Goal: Information Seeking & Learning: Learn about a topic

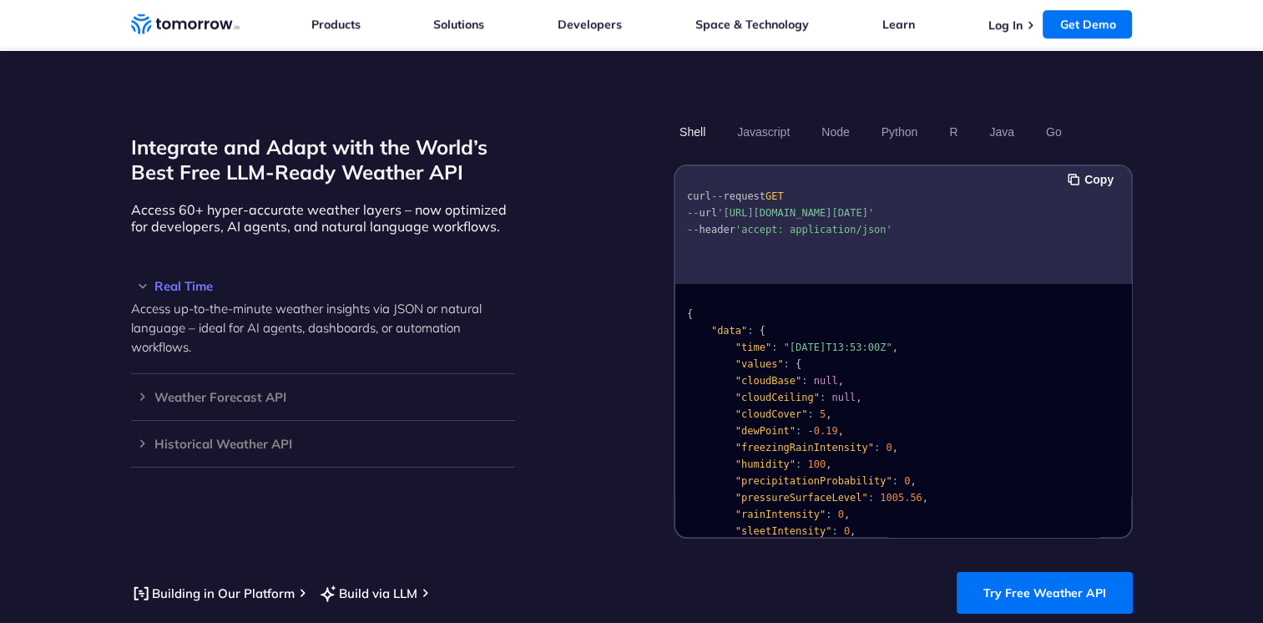
scroll to position [1392, 0]
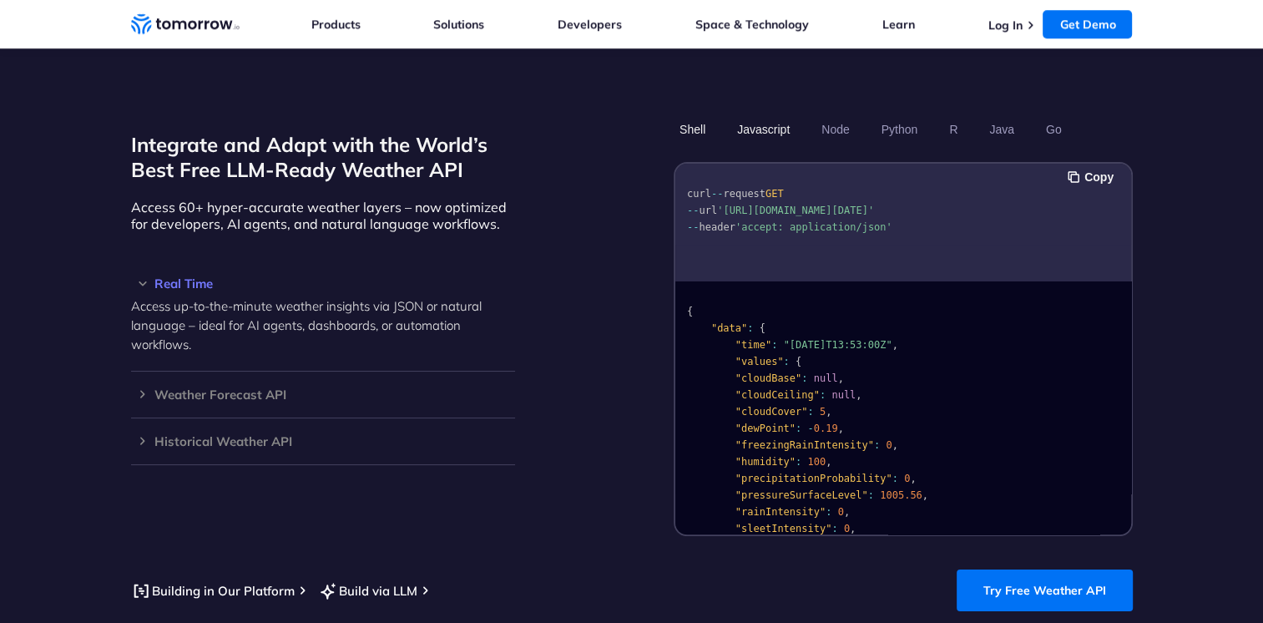
click at [779, 120] on button "Javascript" at bounding box center [763, 129] width 64 height 28
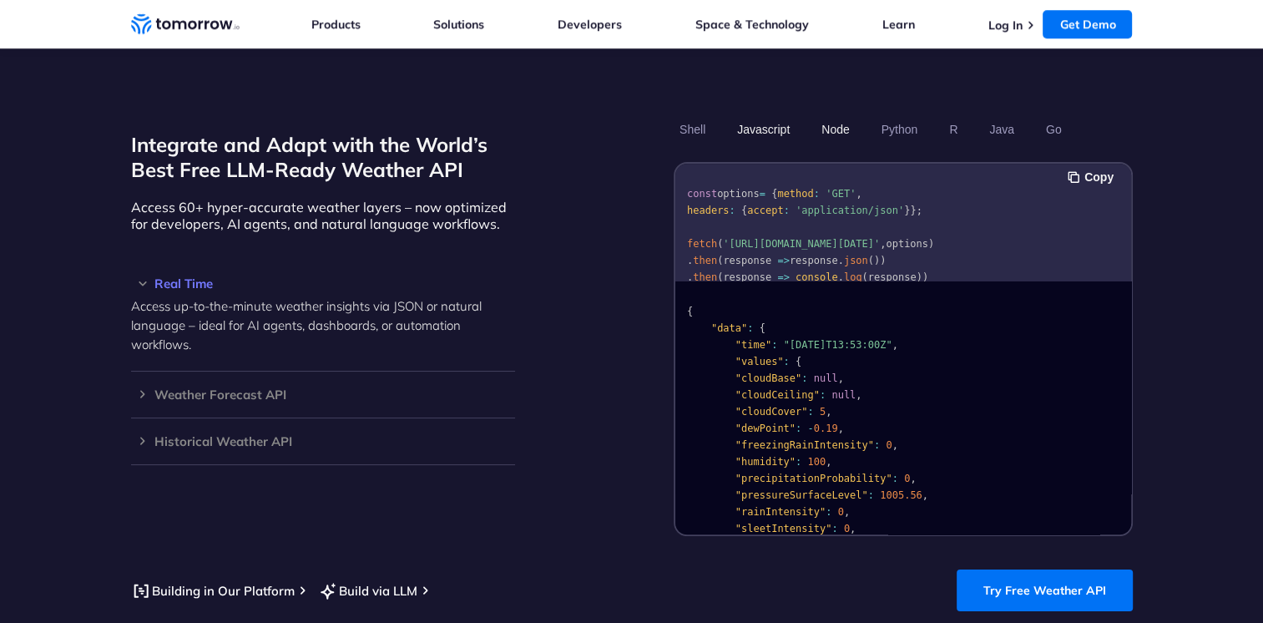
click at [836, 115] on button "Node" at bounding box center [834, 129] width 39 height 28
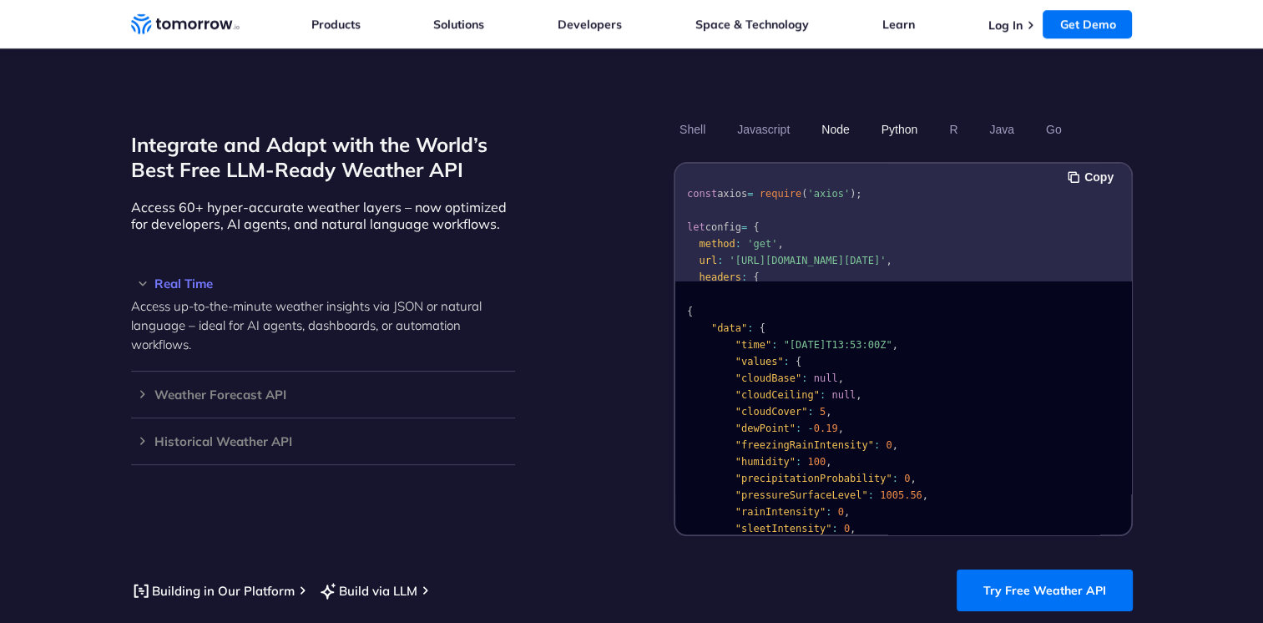
click at [906, 115] on button "Python" at bounding box center [899, 129] width 48 height 28
click at [953, 115] on button "R" at bounding box center [953, 129] width 20 height 28
click at [997, 115] on button "Java" at bounding box center [1001, 129] width 37 height 28
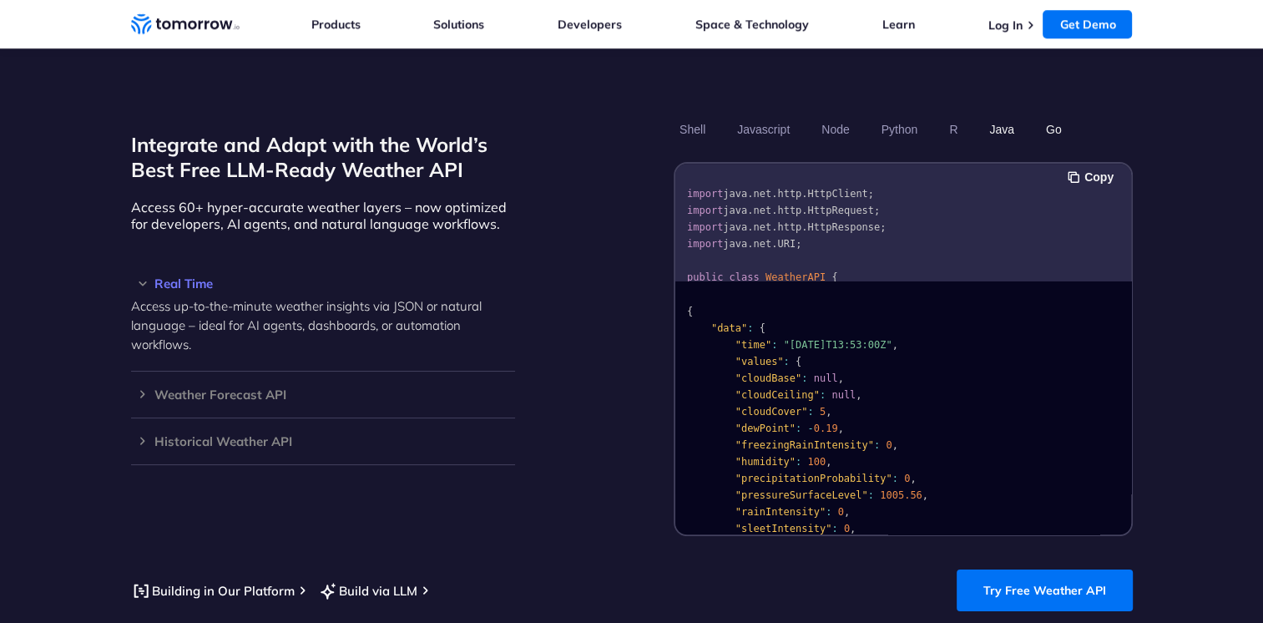
click at [1062, 115] on button "Go" at bounding box center [1053, 129] width 28 height 28
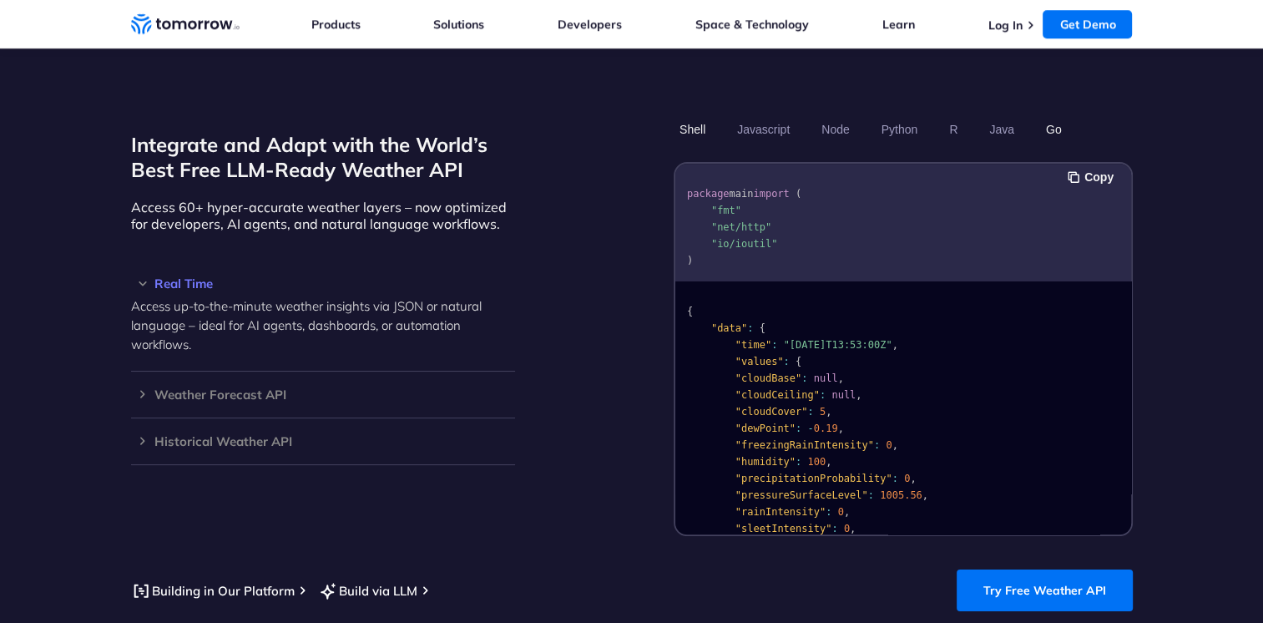
click at [702, 121] on button "Shell" at bounding box center [693, 129] width 38 height 28
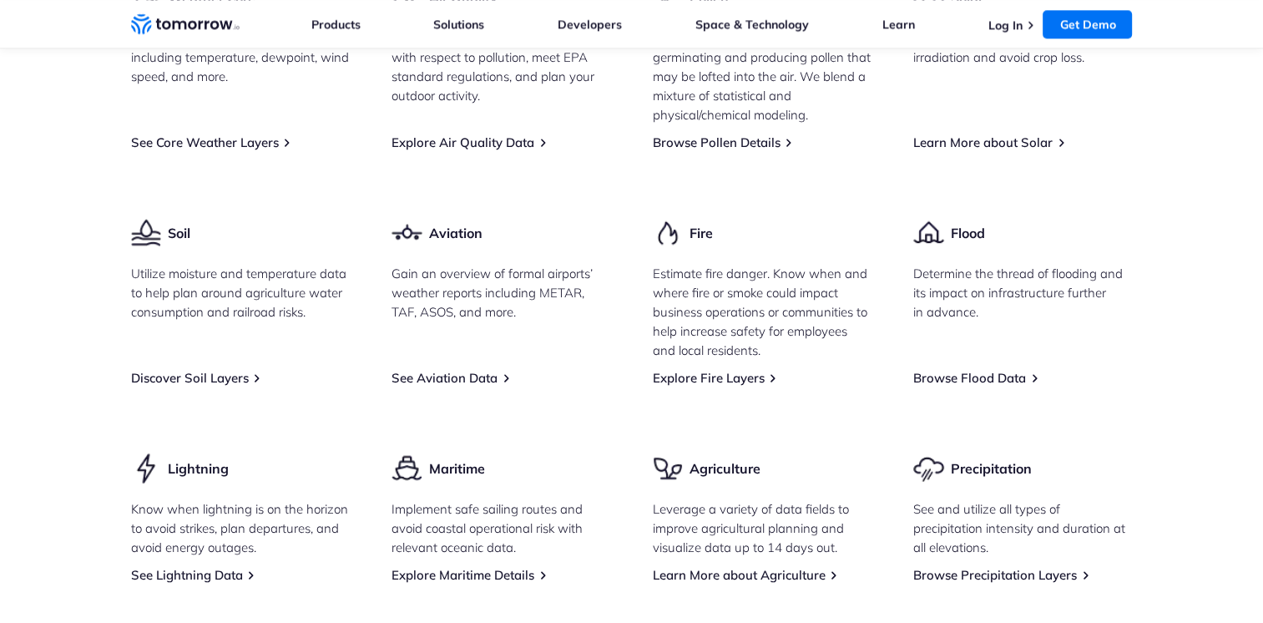
scroll to position [2305, 0]
click at [440, 369] on link "See Aviation Data" at bounding box center [444, 377] width 106 height 16
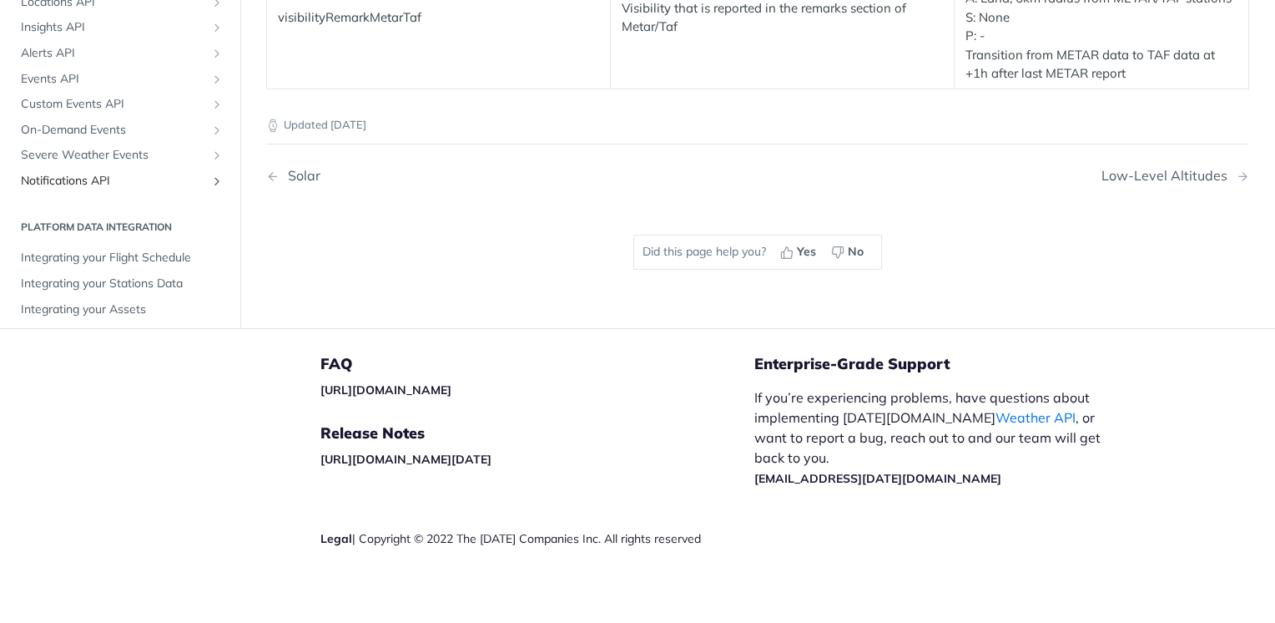
scroll to position [896, 0]
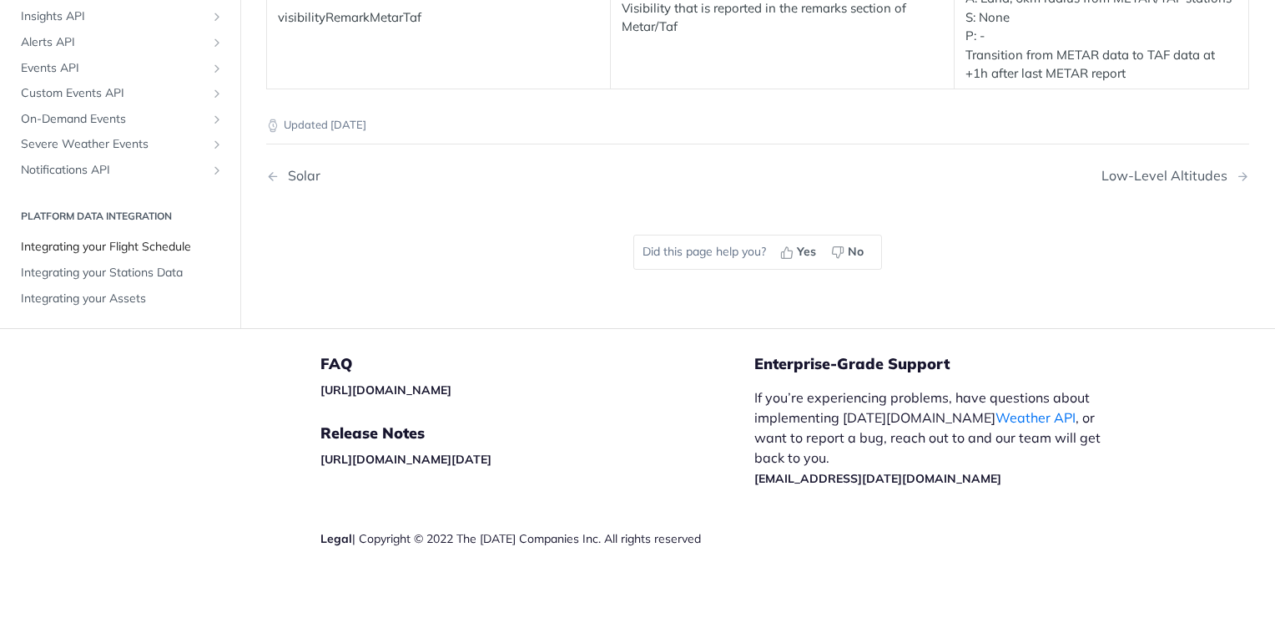
click at [180, 239] on span "Integrating your Flight Schedule" at bounding box center [122, 247] width 203 height 17
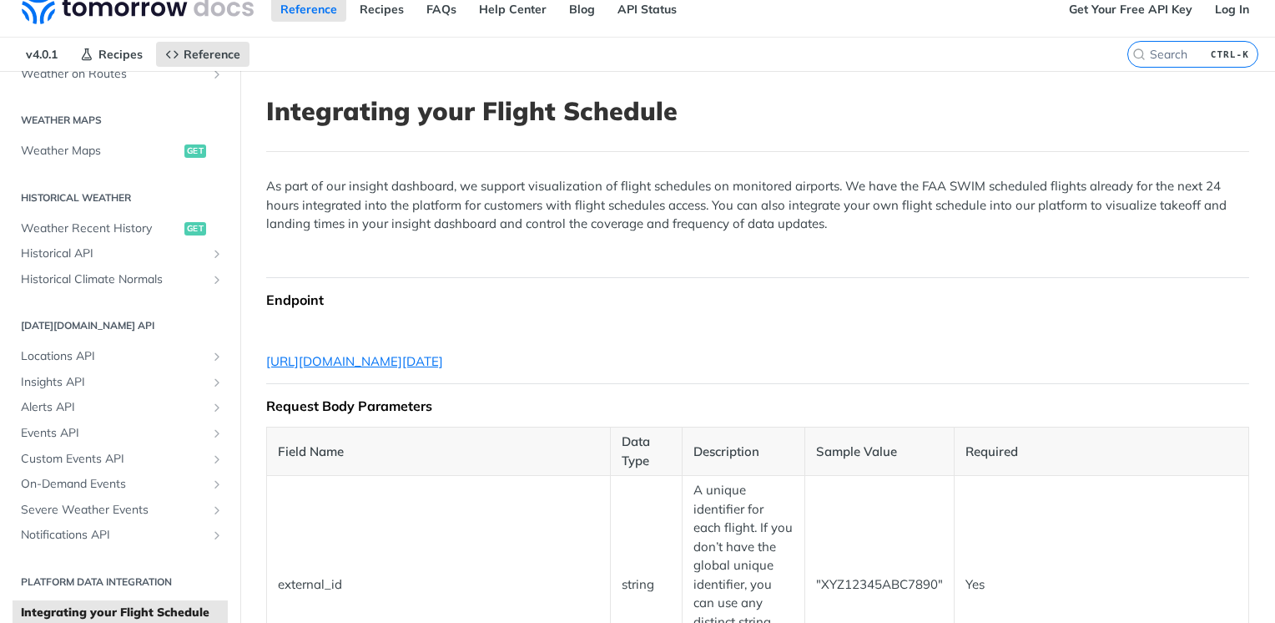
scroll to position [47, 0]
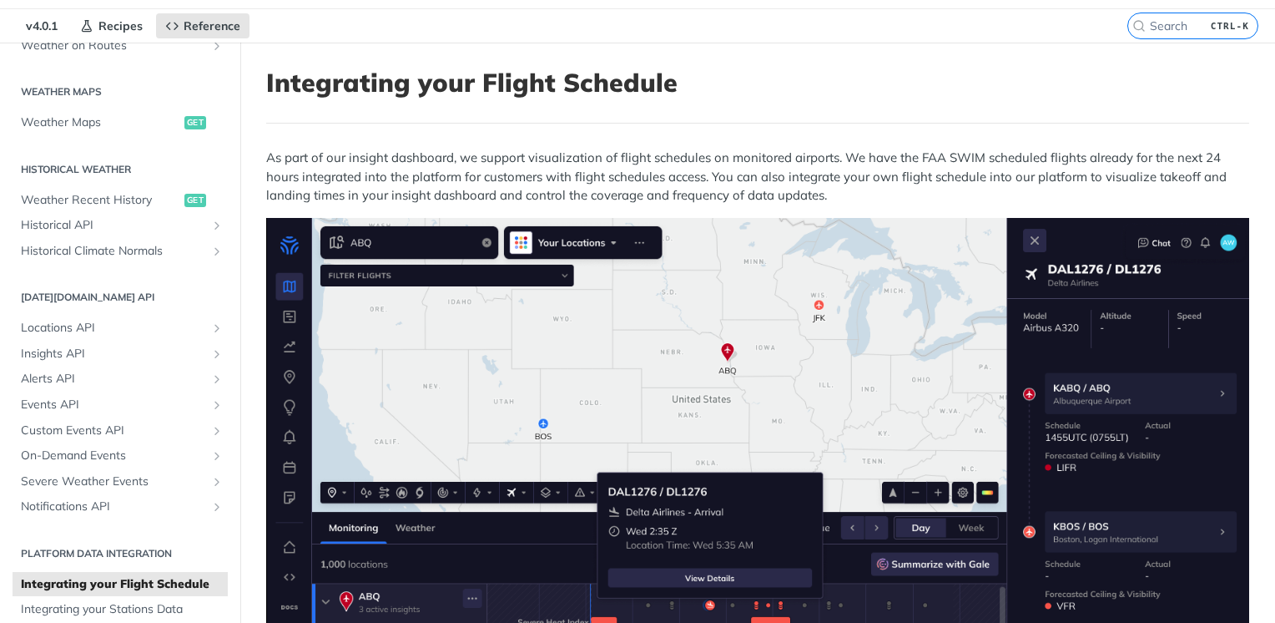
click at [1235, 190] on p "As part of our insight dashboard, we support visualization of flight schedules …" at bounding box center [757, 177] width 983 height 57
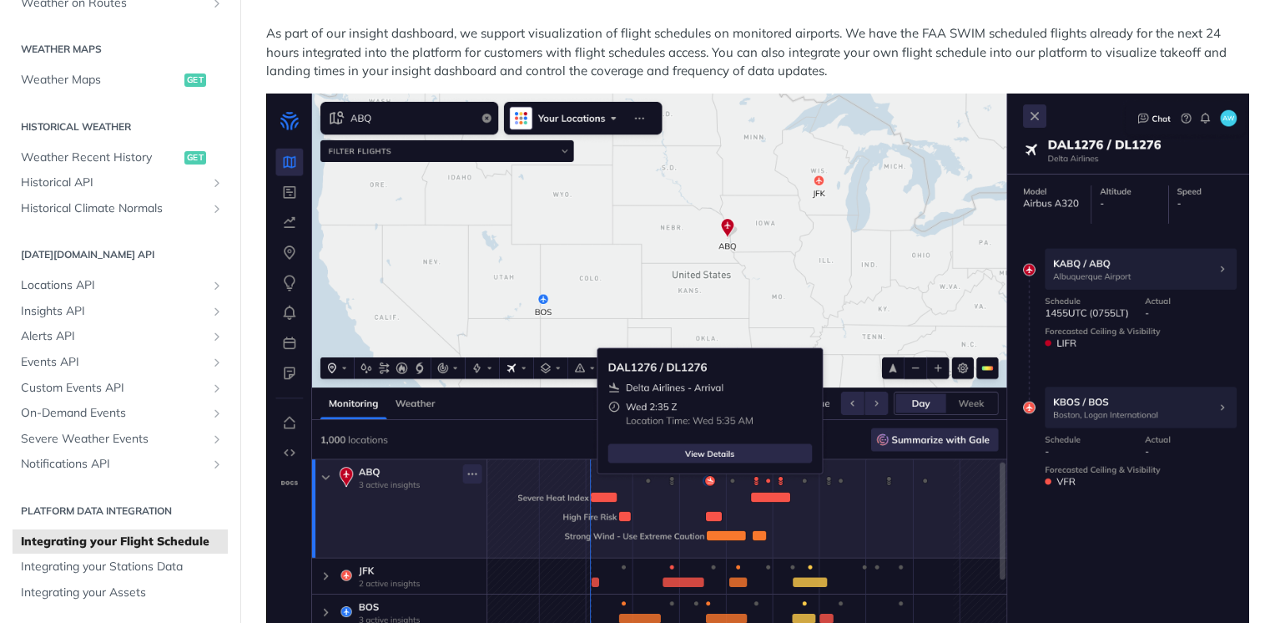
scroll to position [0, 0]
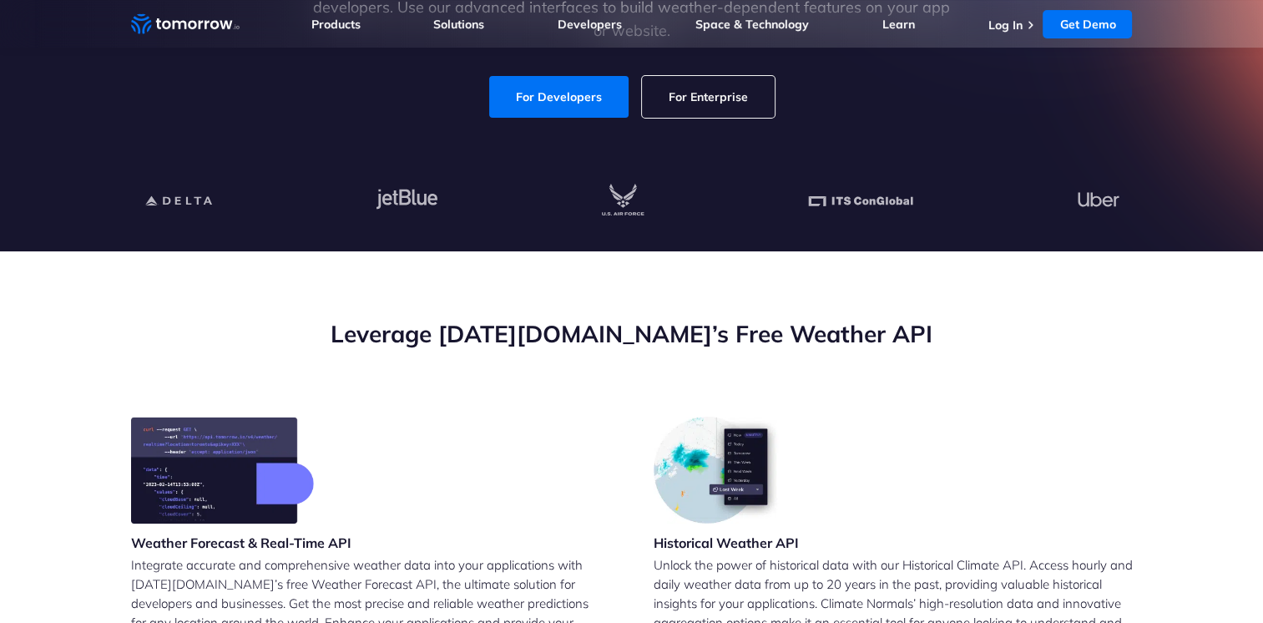
scroll to position [313, 0]
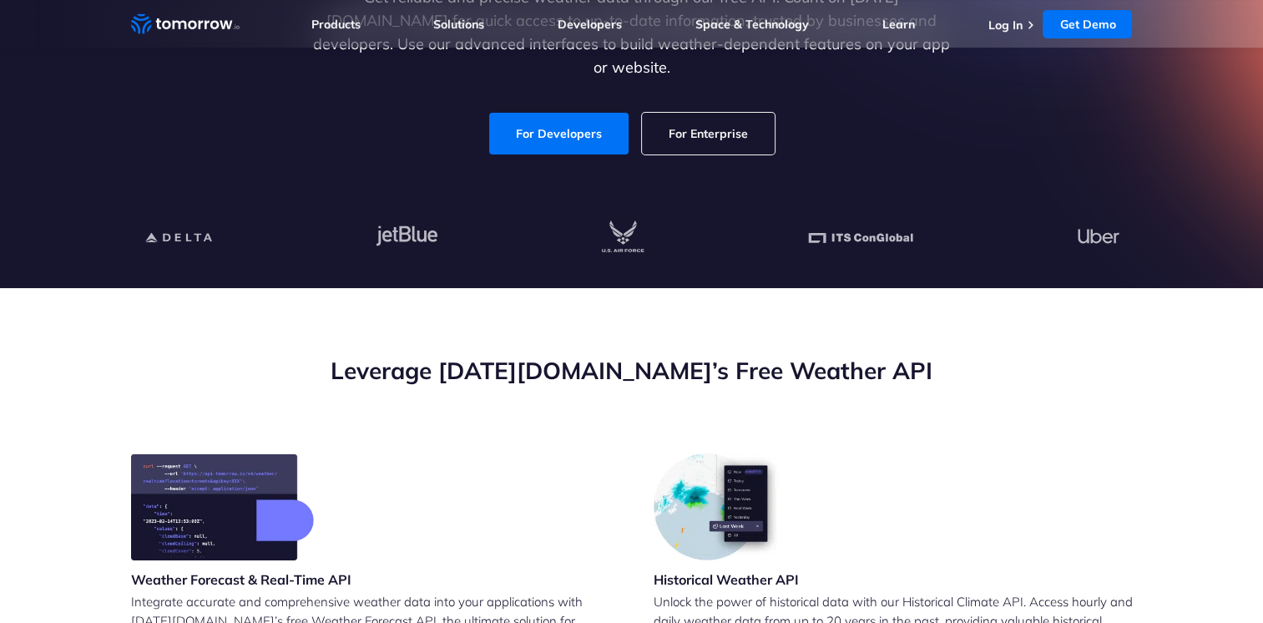
click at [678, 134] on link "For Enterprise" at bounding box center [708, 134] width 133 height 42
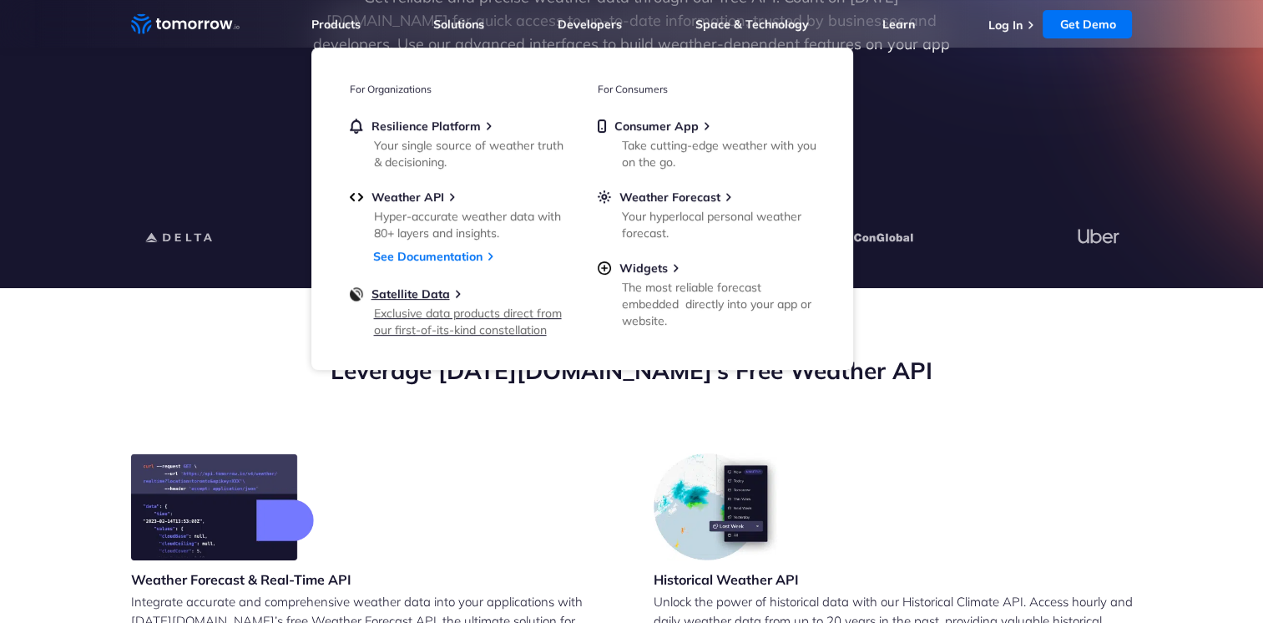
click at [461, 296] on div "Satellite Data" at bounding box center [458, 293] width 217 height 15
